Goal: Information Seeking & Learning: Learn about a topic

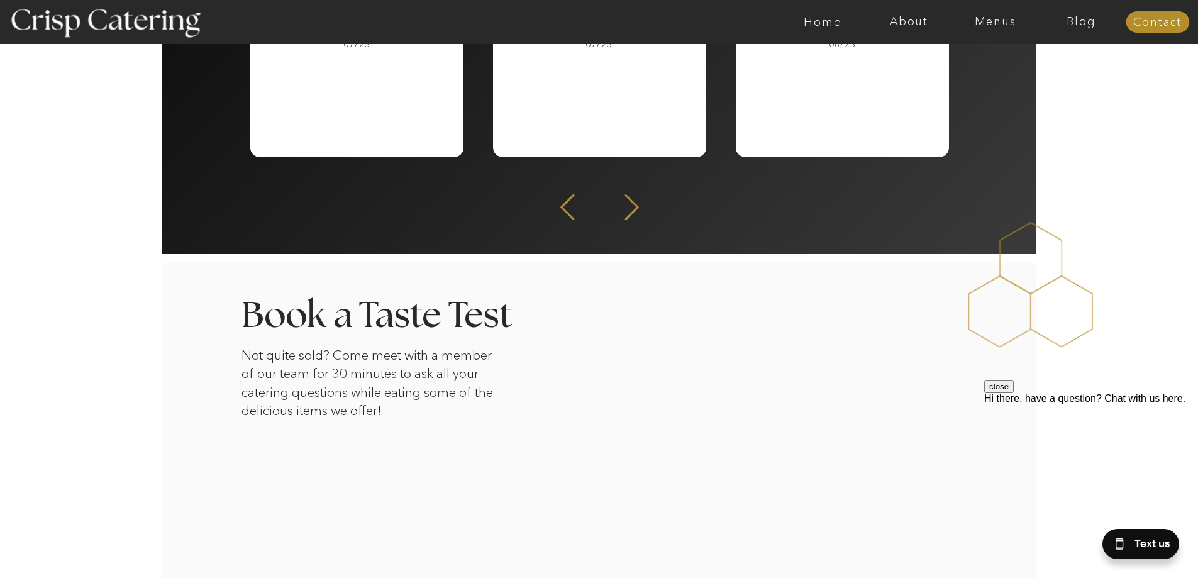
scroll to position [1871, 0]
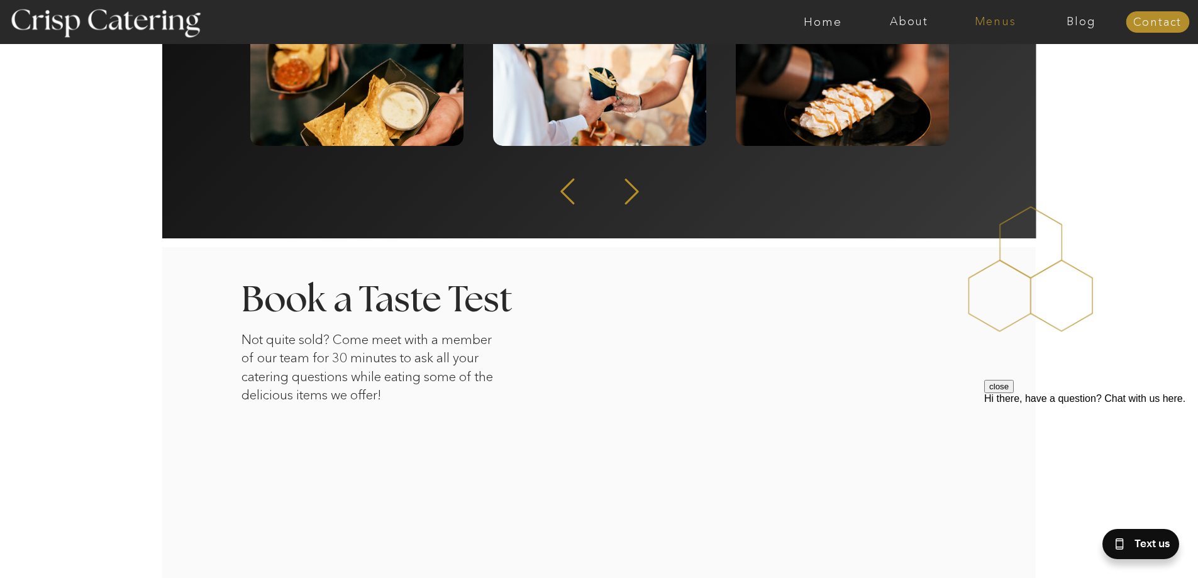
click at [998, 21] on nav "Menus" at bounding box center [995, 22] width 86 height 13
click at [973, 78] on nav "Winter (Sep-Feb)" at bounding box center [994, 74] width 103 height 12
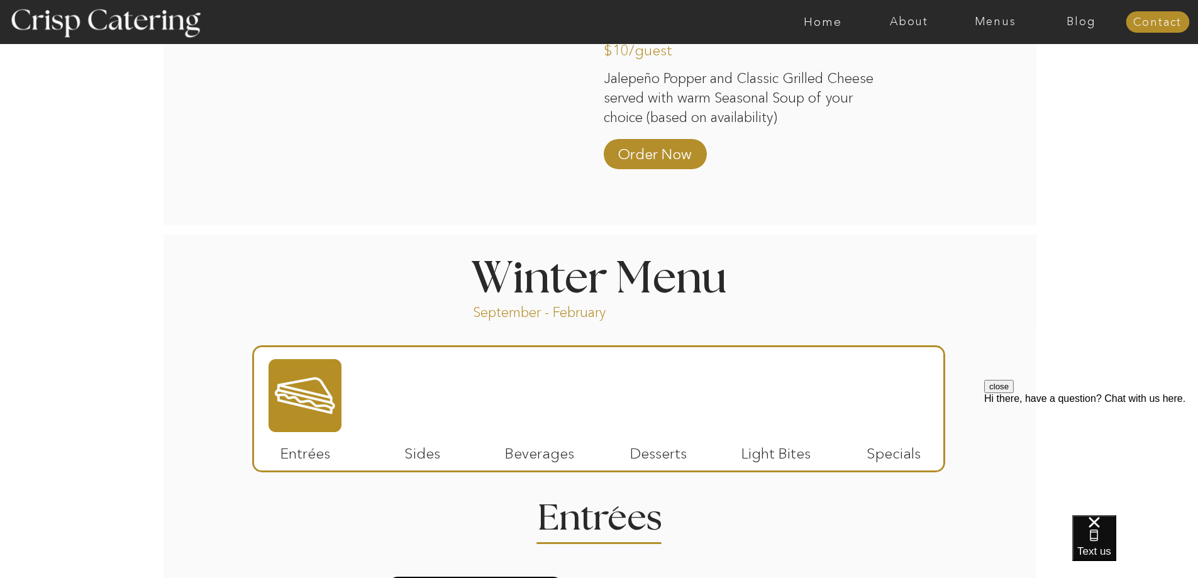
scroll to position [1207, 0]
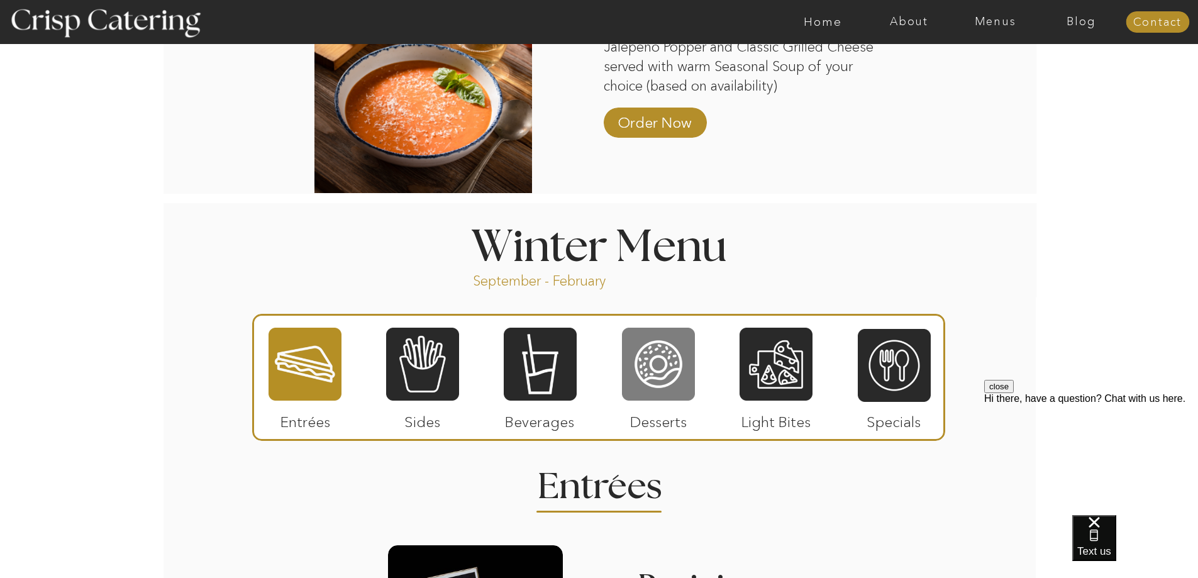
click at [660, 367] on div at bounding box center [658, 363] width 73 height 75
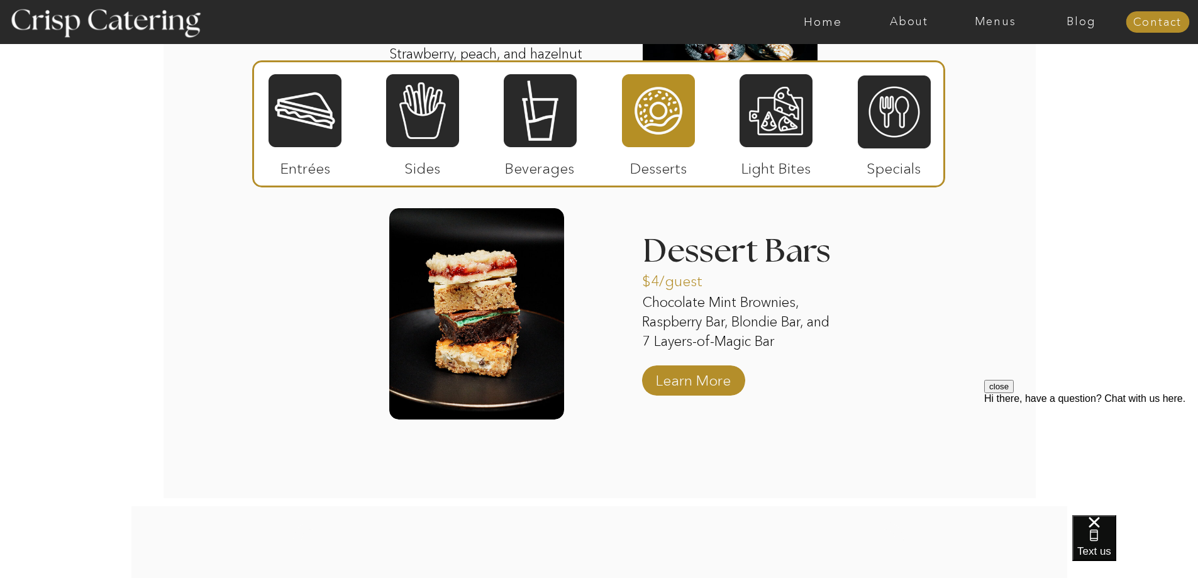
scroll to position [2052, 0]
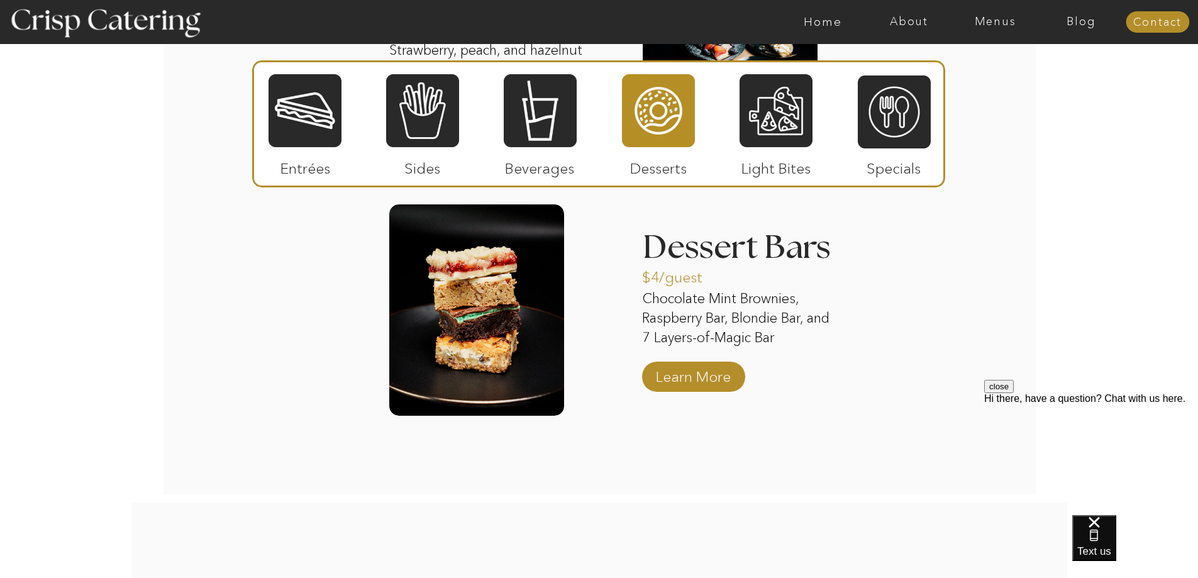
click at [478, 262] on div at bounding box center [476, 309] width 175 height 211
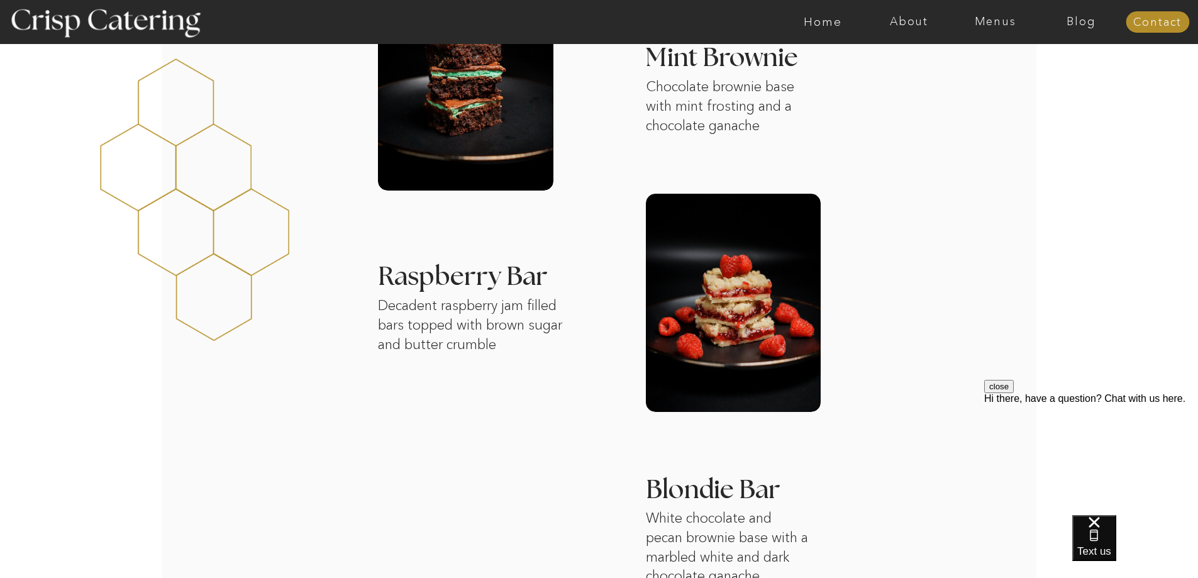
scroll to position [448, 0]
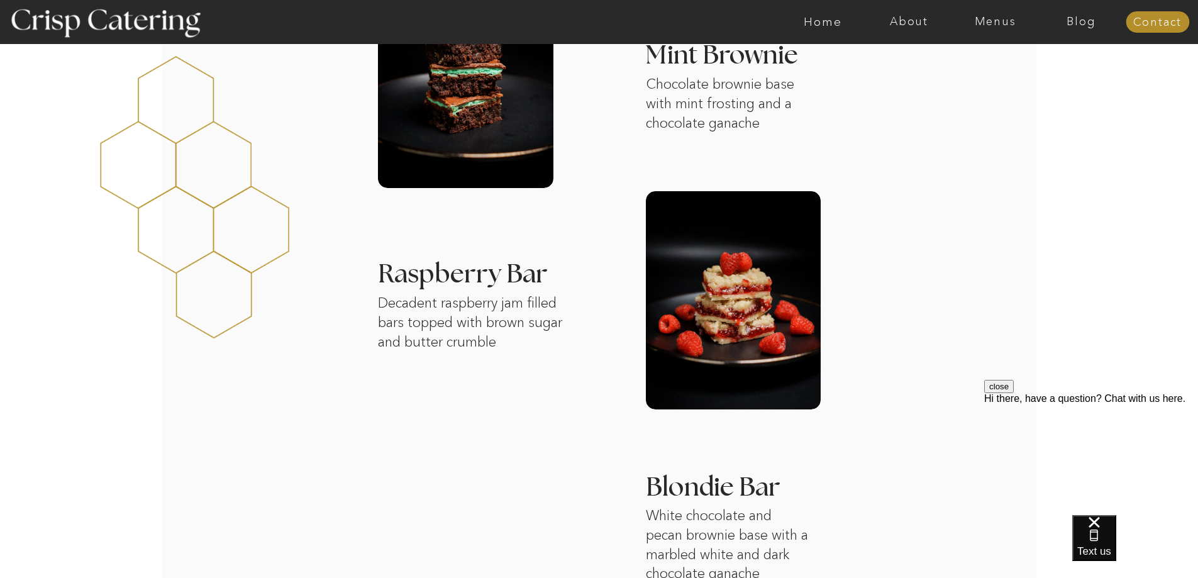
click at [488, 278] on h3 "Raspberry Bar" at bounding box center [578, 276] width 401 height 28
click at [724, 323] on div at bounding box center [733, 300] width 175 height 218
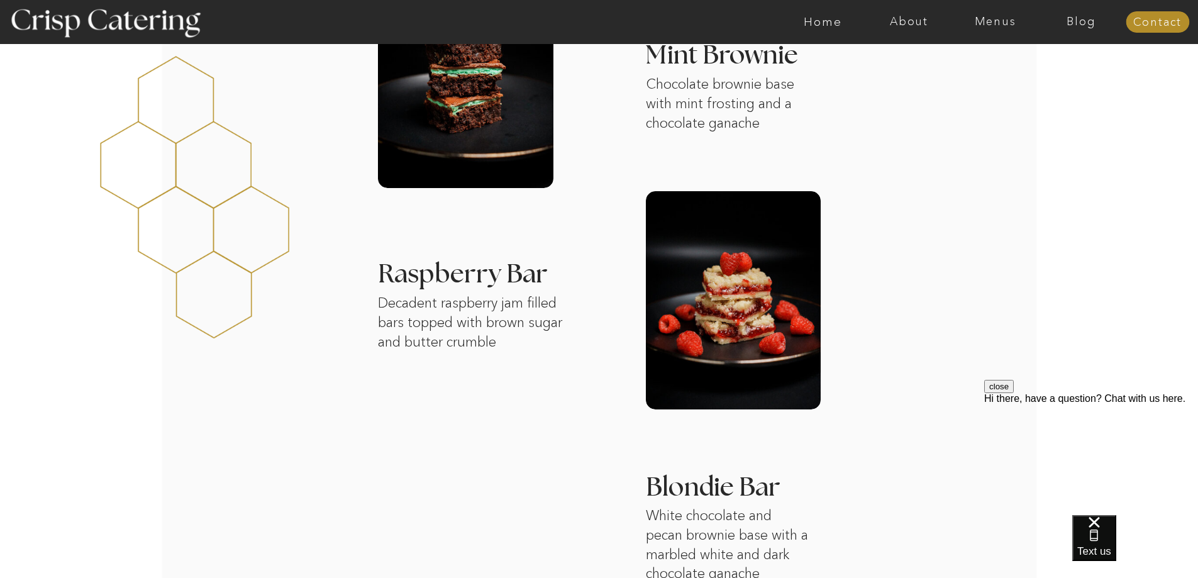
click at [725, 301] on div at bounding box center [733, 300] width 175 height 218
click at [473, 282] on h3 "Raspberry Bar" at bounding box center [578, 276] width 401 height 28
click at [478, 279] on h3 "Raspberry Bar" at bounding box center [578, 276] width 401 height 28
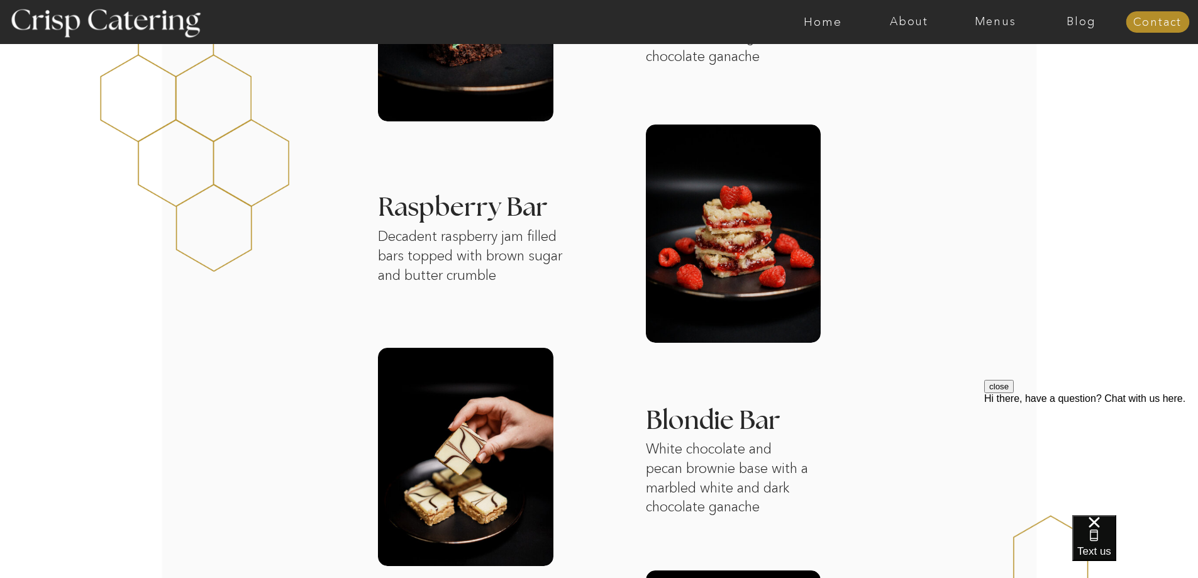
scroll to position [509, 0]
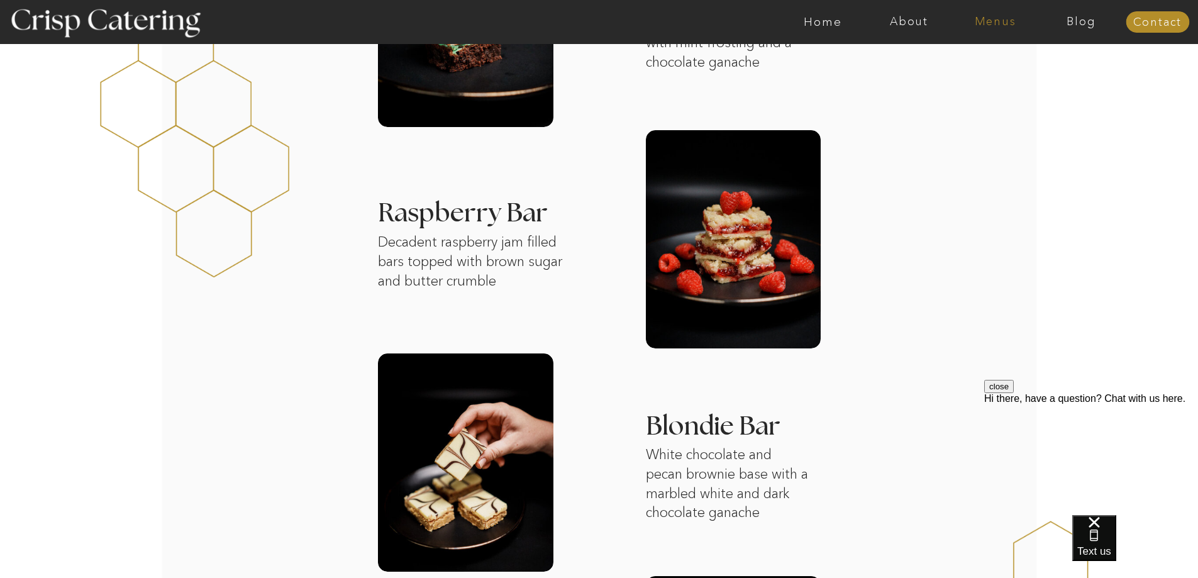
click at [994, 21] on nav "Menus" at bounding box center [995, 22] width 86 height 13
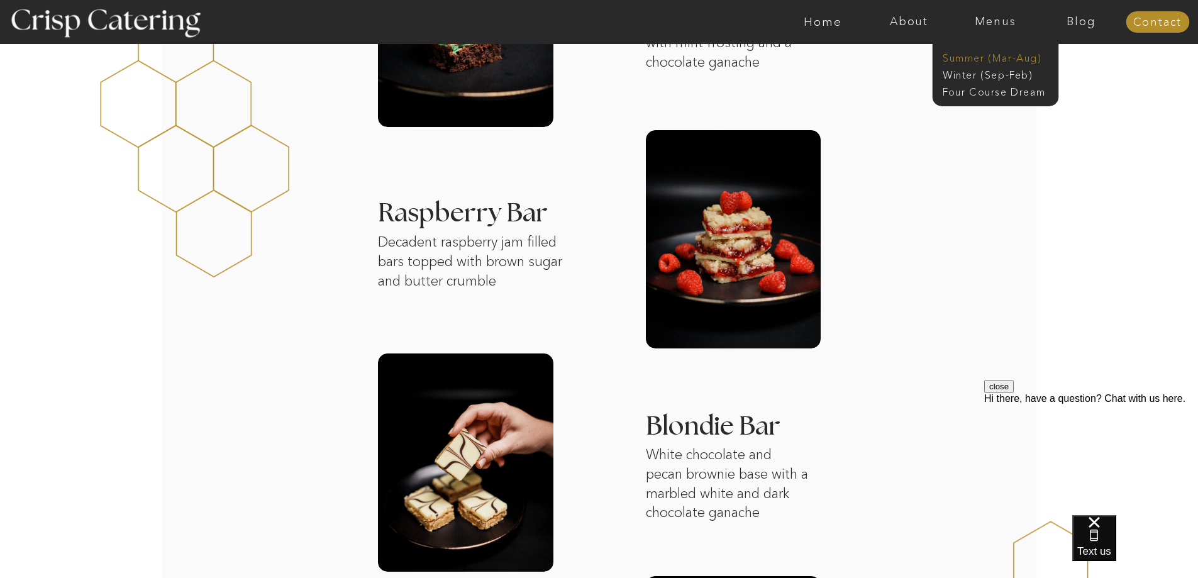
click at [980, 58] on nav "Summer (Mar-Aug)" at bounding box center [999, 57] width 113 height 12
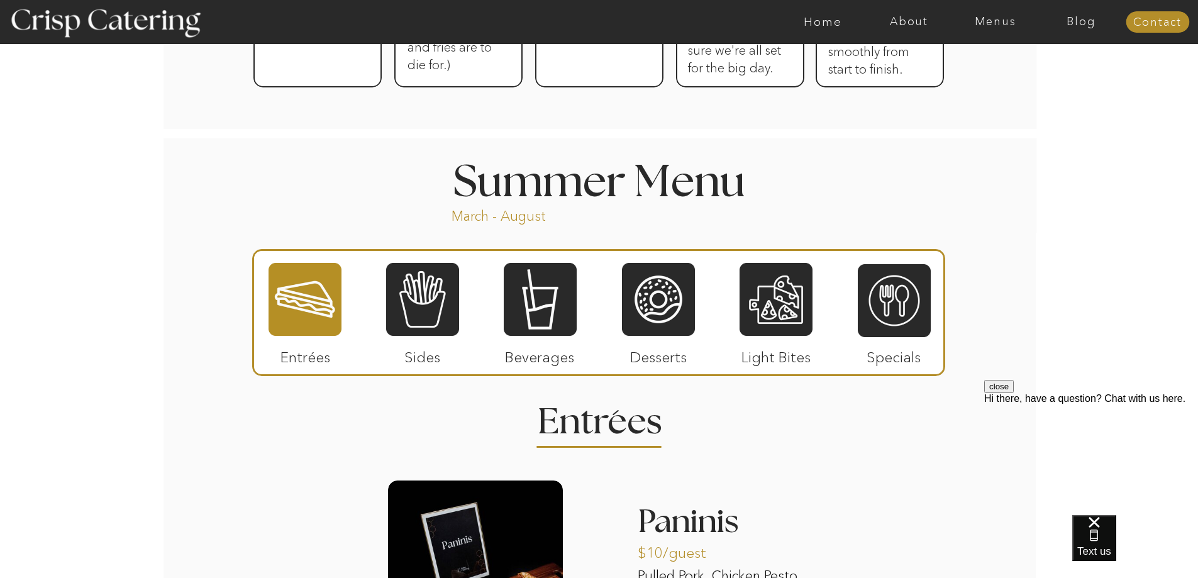
scroll to position [942, 0]
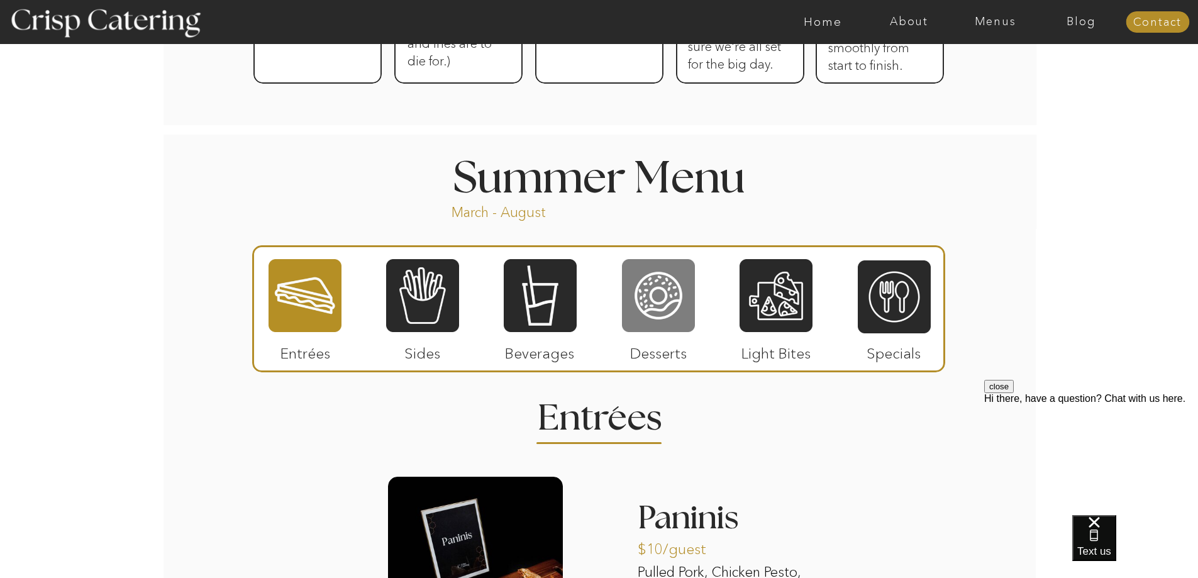
click at [650, 282] on div at bounding box center [658, 295] width 73 height 75
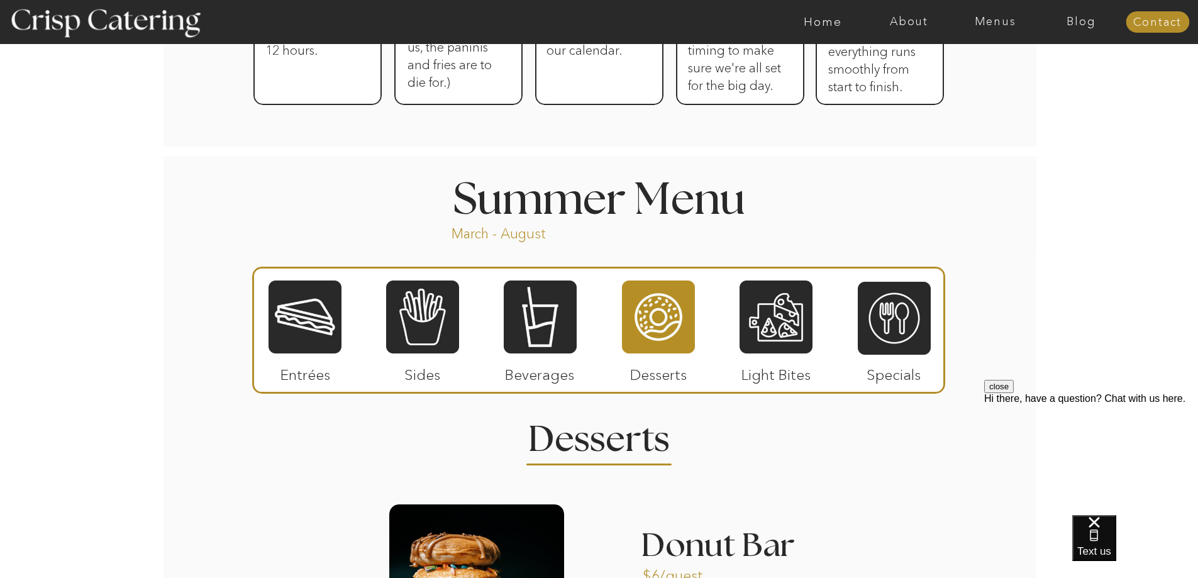
scroll to position [415, 0]
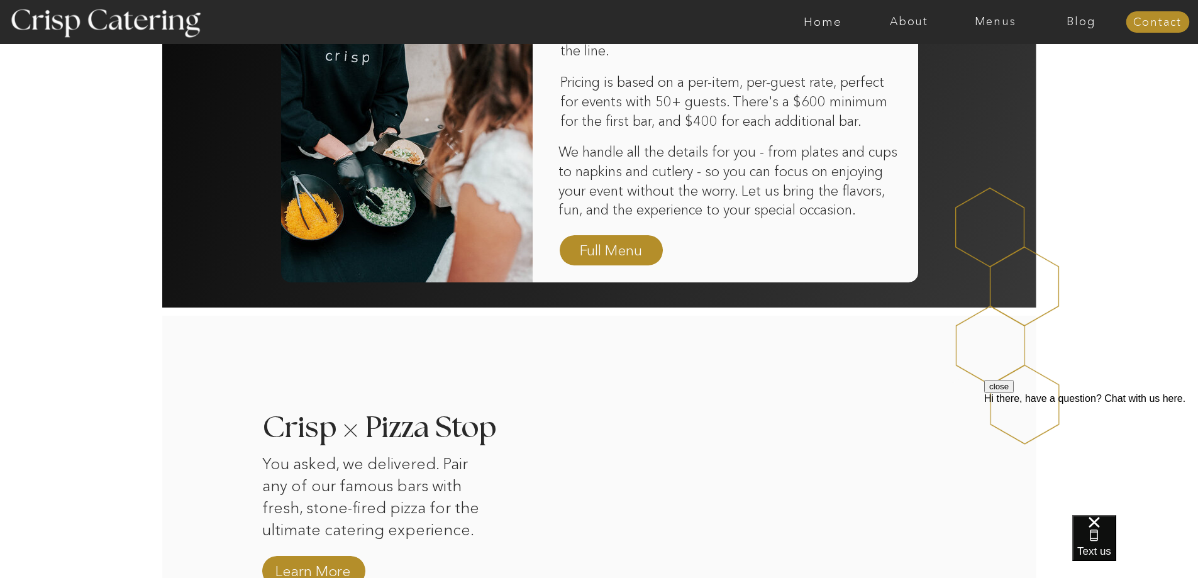
scroll to position [943, 0]
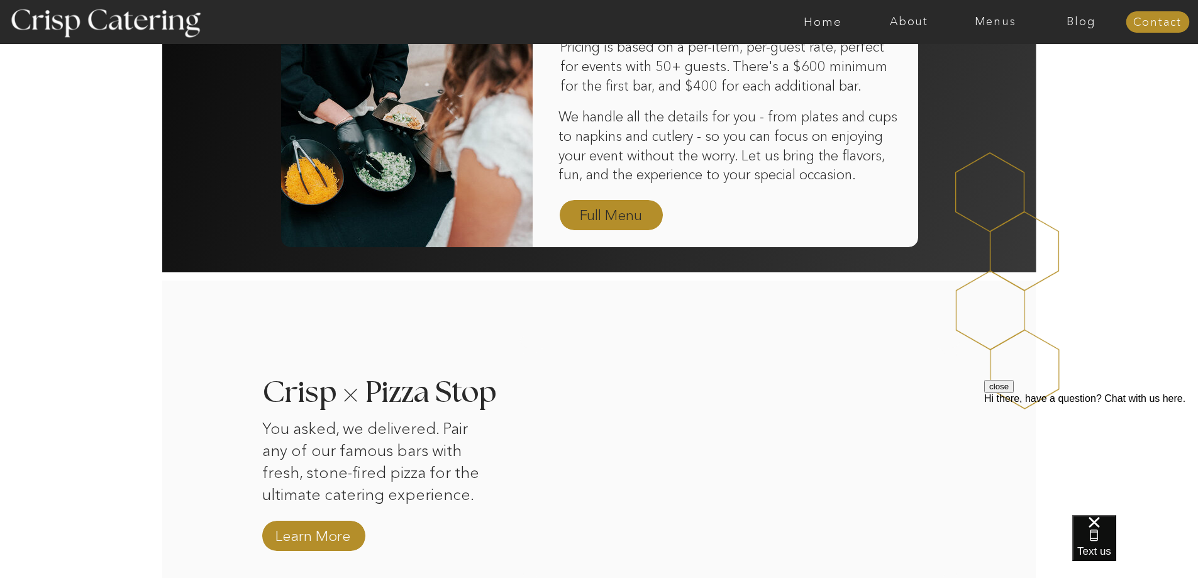
click at [586, 216] on nav "Full Menu" at bounding box center [611, 216] width 73 height 22
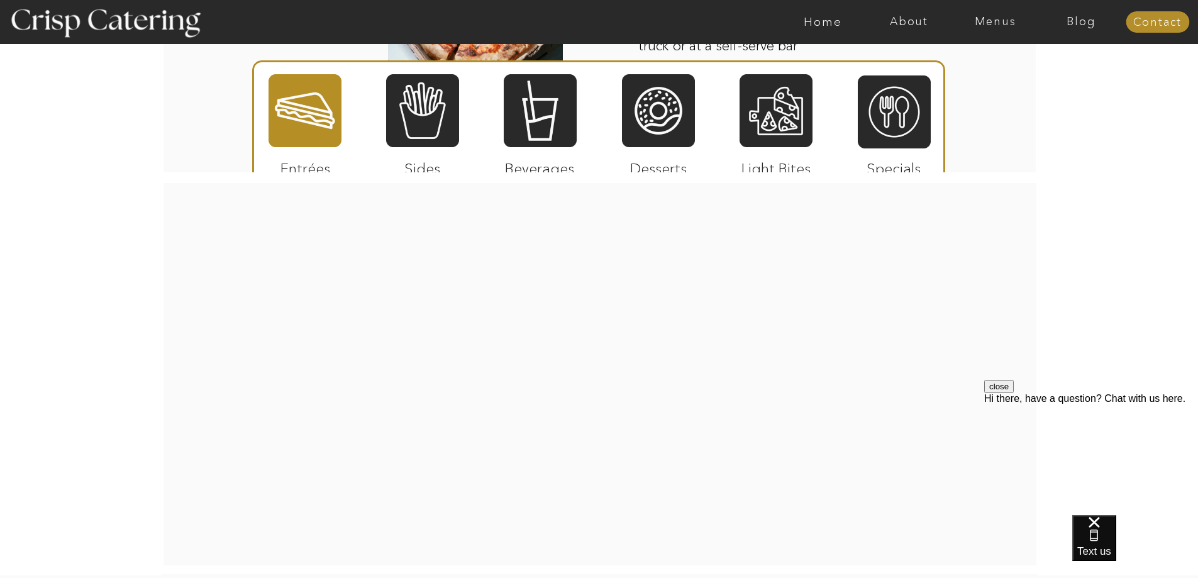
scroll to position [2015, 0]
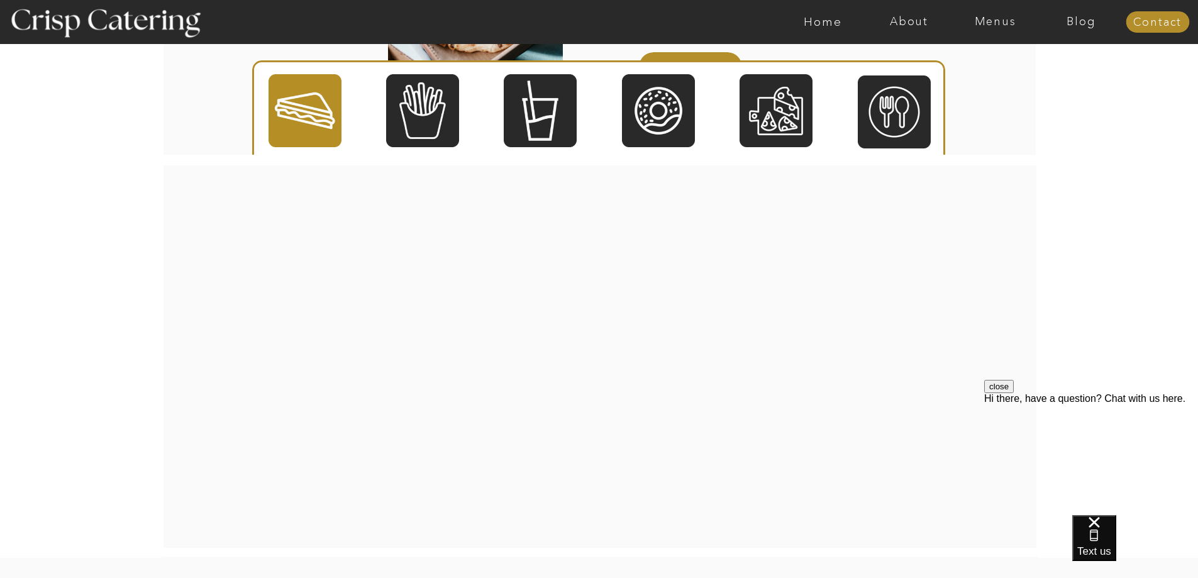
drag, startPoint x: 1202, startPoint y: 81, endPoint x: 204, endPoint y: 61, distance: 998.0
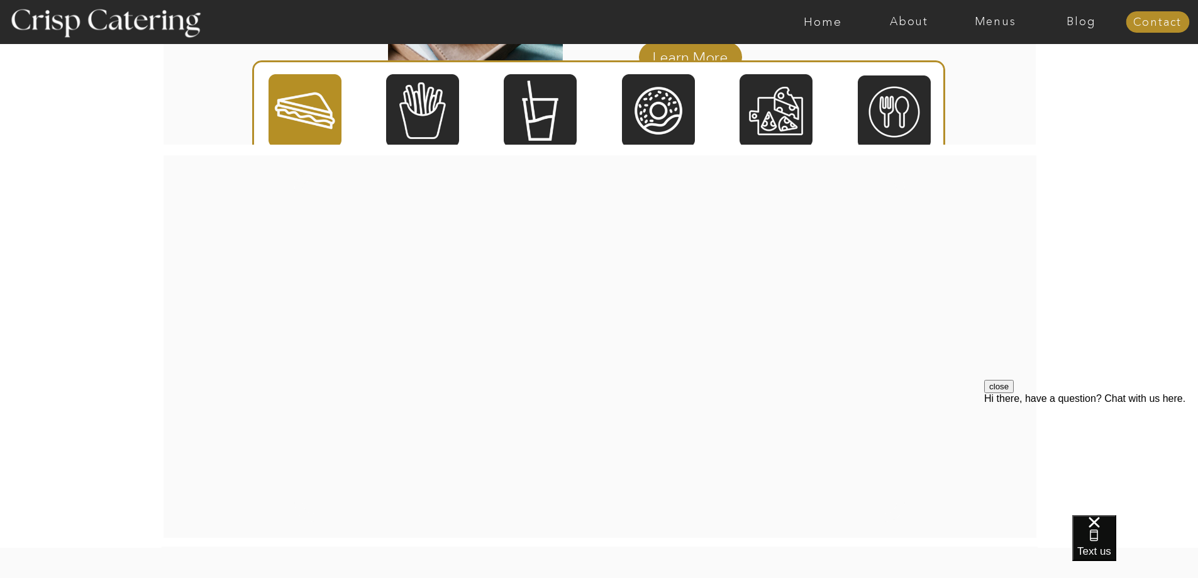
scroll to position [2007, 0]
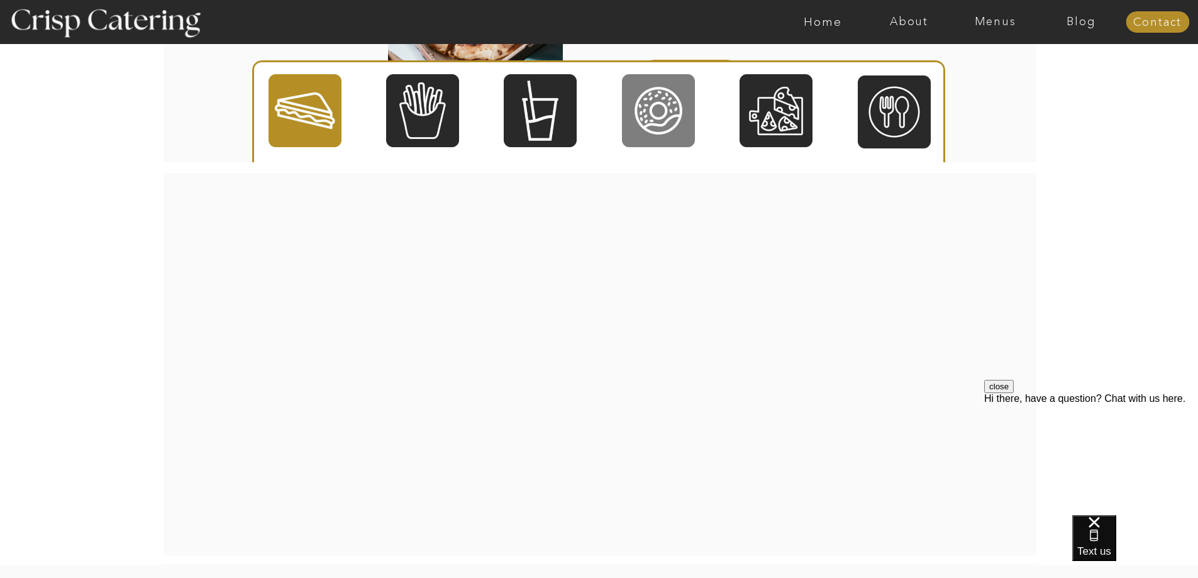
click at [683, 117] on div at bounding box center [658, 110] width 73 height 75
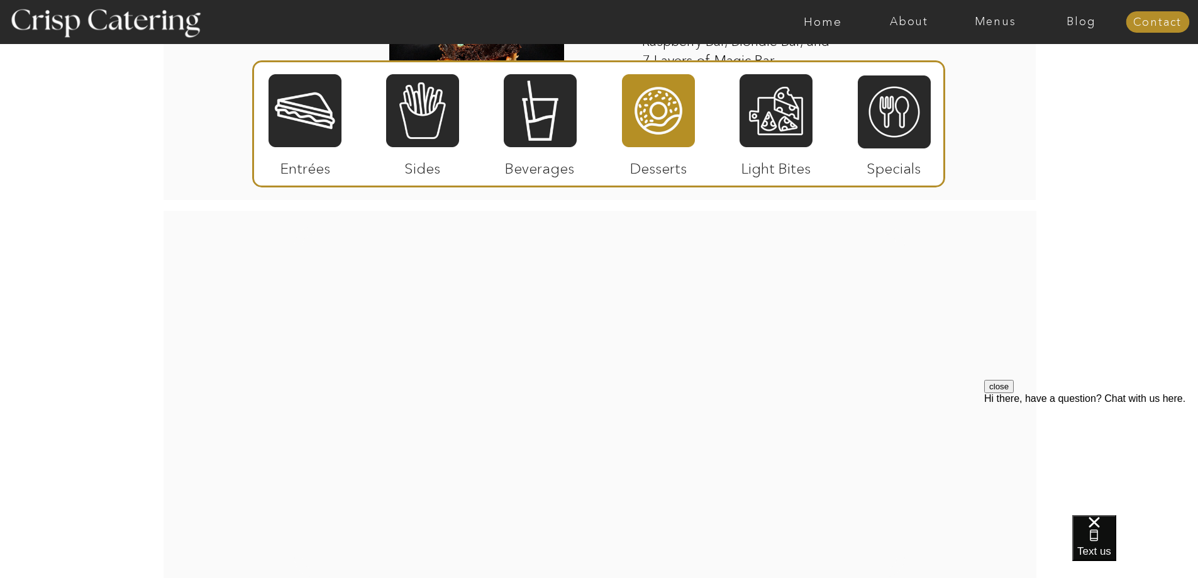
click at [660, 126] on div at bounding box center [658, 110] width 73 height 75
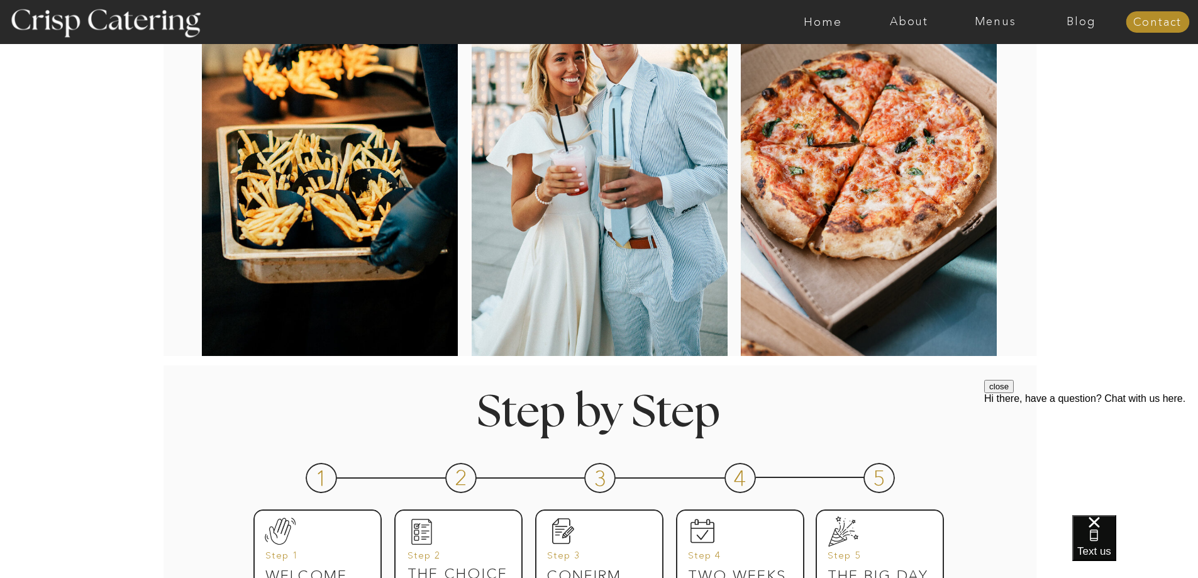
scroll to position [0, 0]
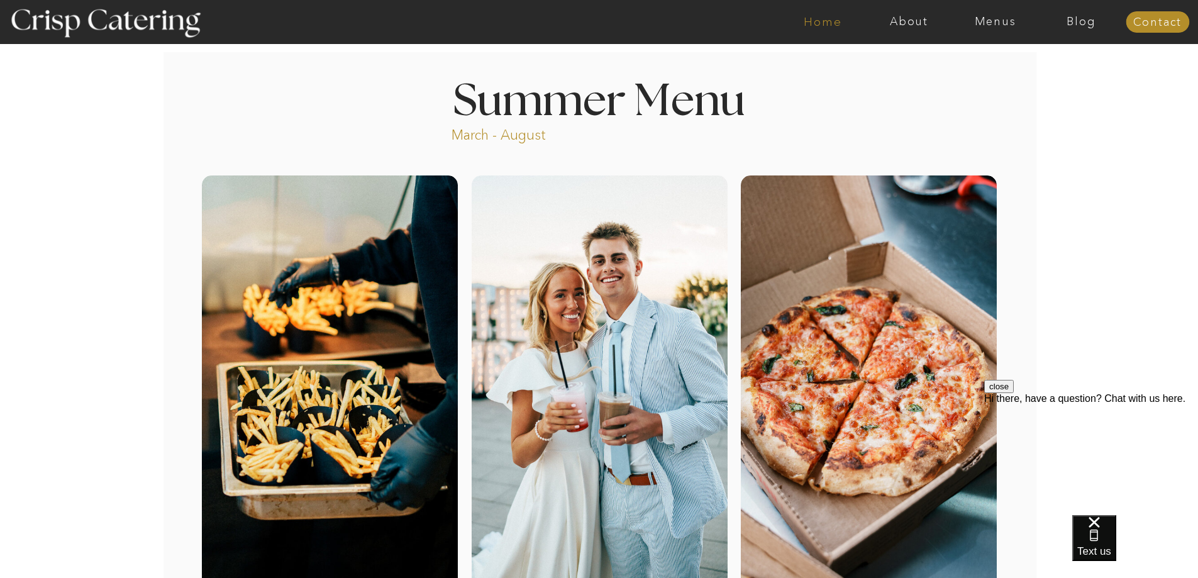
click at [818, 21] on nav "Home" at bounding box center [823, 22] width 86 height 13
